Goal: Contribute content: Add original content to the website for others to see

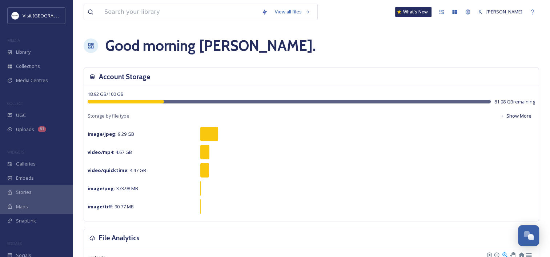
scroll to position [214, 0]
click at [34, 114] on div "UGC" at bounding box center [36, 115] width 73 height 14
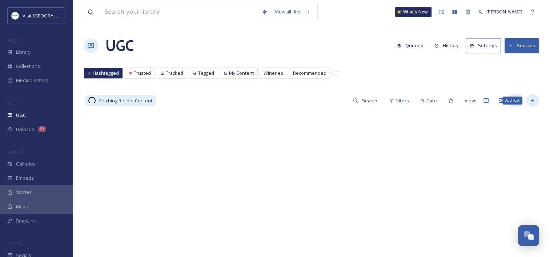
click at [535, 99] on icon at bounding box center [532, 101] width 6 height 6
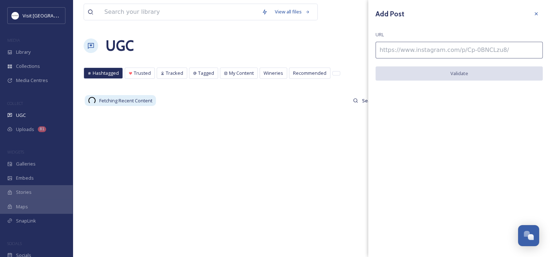
click at [449, 48] on input at bounding box center [458, 50] width 167 height 17
paste input "[URL][DOMAIN_NAME]"
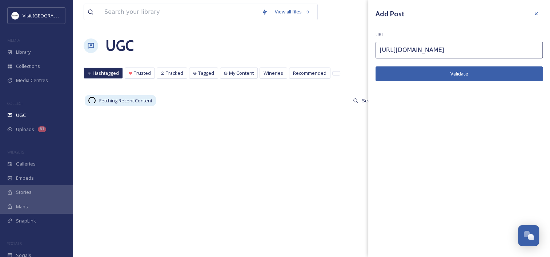
type input "[URL][DOMAIN_NAME]"
click at [441, 72] on button "Validate" at bounding box center [458, 73] width 167 height 15
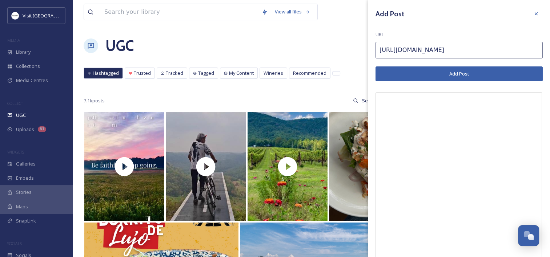
click at [402, 67] on button "Add Post" at bounding box center [458, 73] width 167 height 15
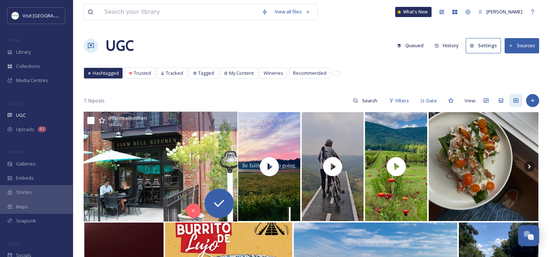
click at [138, 176] on img at bounding box center [161, 167] width 154 height 110
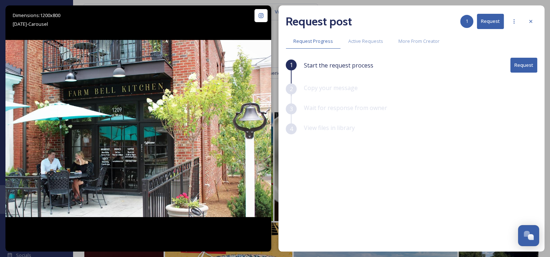
click at [516, 65] on button "Request" at bounding box center [523, 65] width 27 height 15
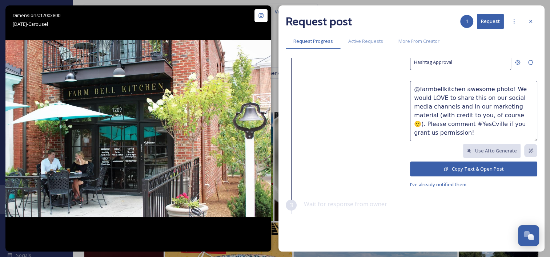
scroll to position [39, 0]
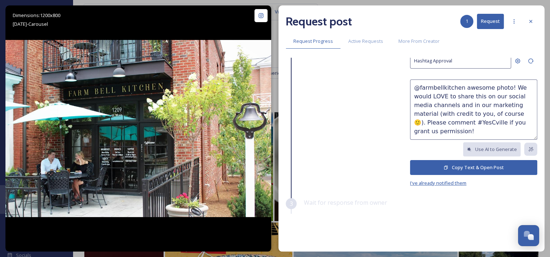
click at [426, 183] on span "I've already notified them" at bounding box center [438, 183] width 56 height 7
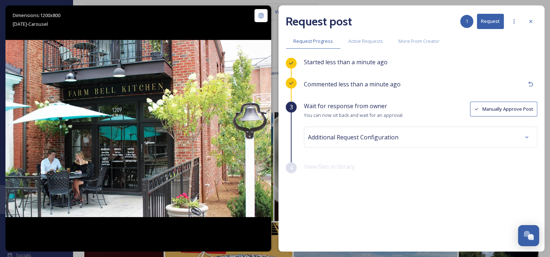
scroll to position [0, 0]
click at [489, 103] on button "Manually Approve Post" at bounding box center [503, 109] width 67 height 15
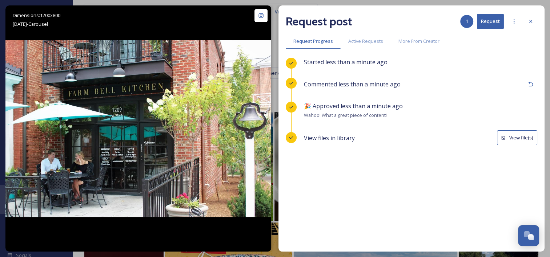
click at [520, 142] on button "View file(s)" at bounding box center [517, 137] width 40 height 15
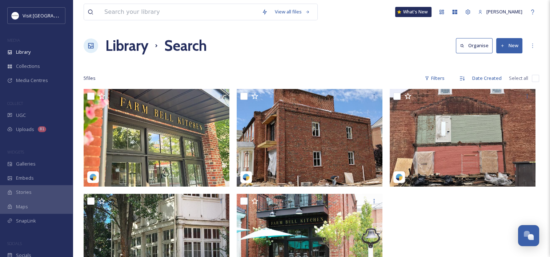
click at [533, 76] on input "checkbox" at bounding box center [534, 78] width 7 height 7
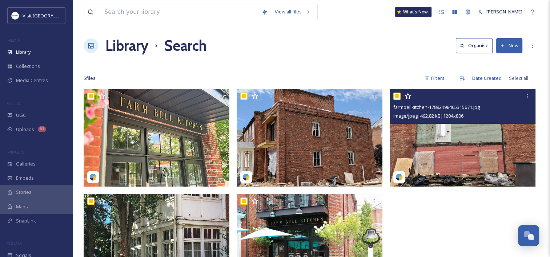
checkbox input "true"
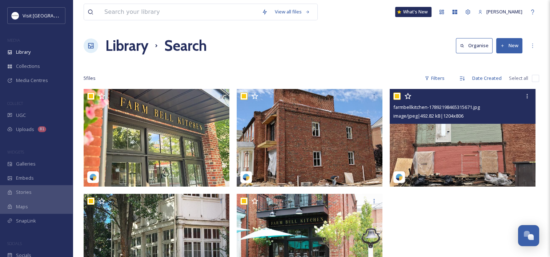
checkbox input "true"
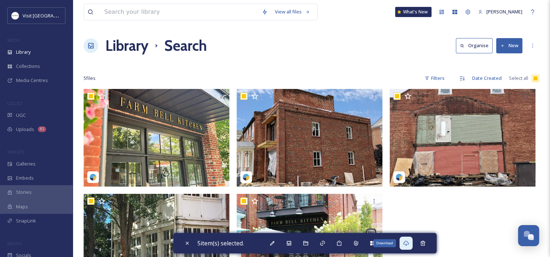
click at [408, 248] on div "Download" at bounding box center [405, 243] width 13 height 13
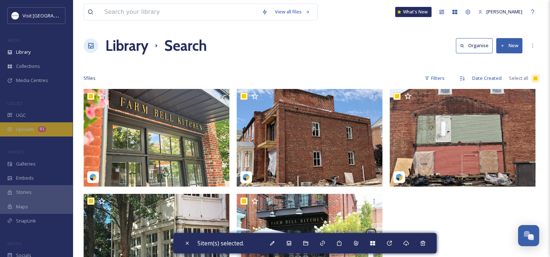
click at [20, 132] on span "Uploads" at bounding box center [25, 129] width 18 height 7
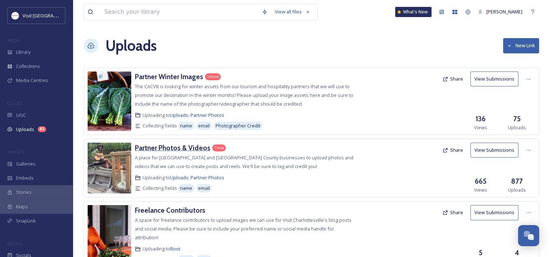
click at [155, 146] on h3 "Partner Photos & Videos" at bounding box center [173, 147] width 76 height 9
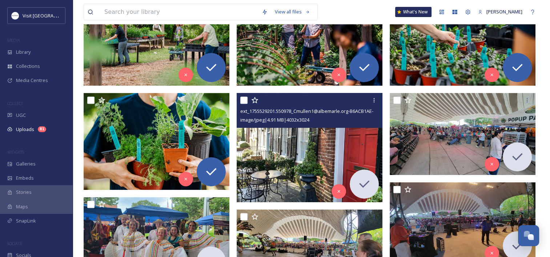
scroll to position [286, 0]
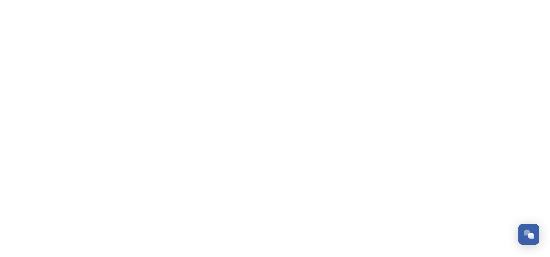
scroll to position [214, 0]
